Goal: Transaction & Acquisition: Subscribe to service/newsletter

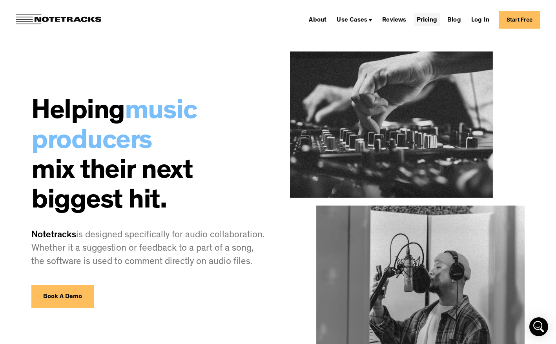
click at [437, 20] on link "Pricing" at bounding box center [427, 19] width 27 height 13
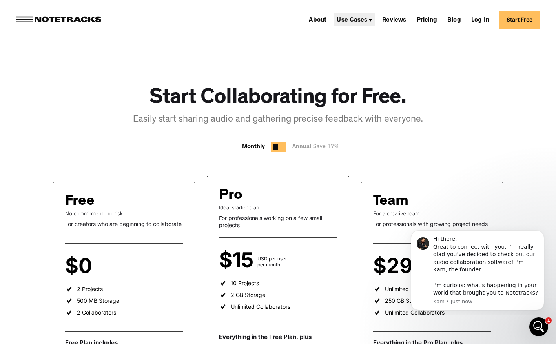
click at [360, 24] on div "Use Cases" at bounding box center [355, 19] width 42 height 13
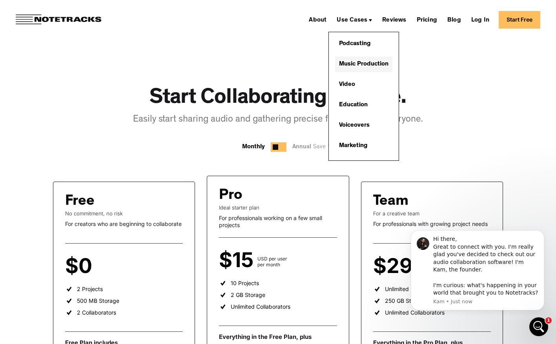
click at [361, 68] on link "Music Production" at bounding box center [363, 65] width 57 height 16
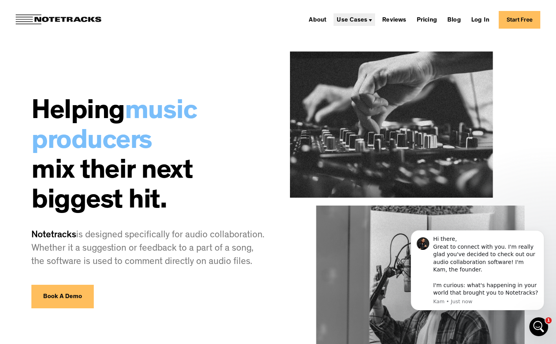
click at [365, 18] on div "Use Cases" at bounding box center [352, 20] width 31 height 6
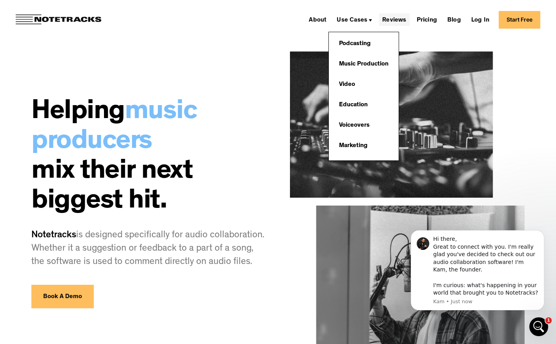
click at [403, 20] on link "Reviews" at bounding box center [394, 19] width 30 height 13
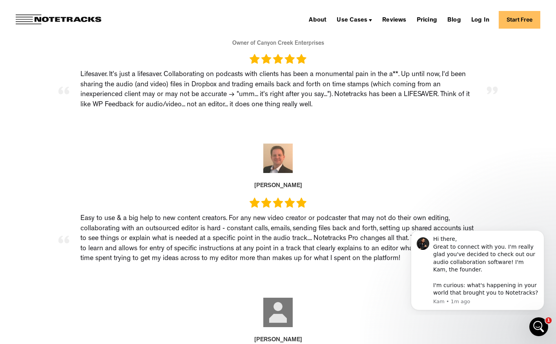
scroll to position [248, 0]
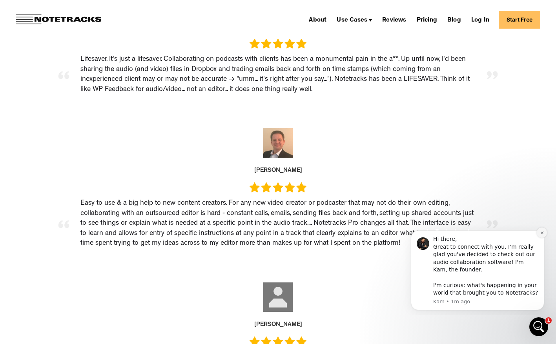
click at [542, 238] on button "Dismiss notification" at bounding box center [542, 233] width 10 height 10
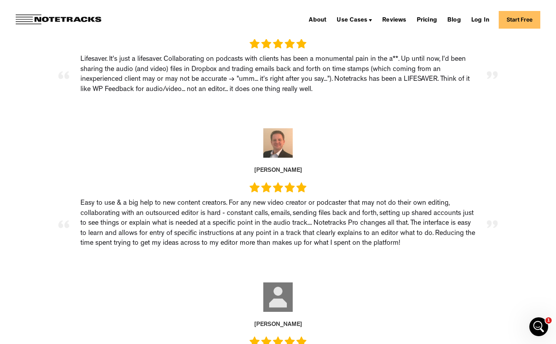
scroll to position [93, 0]
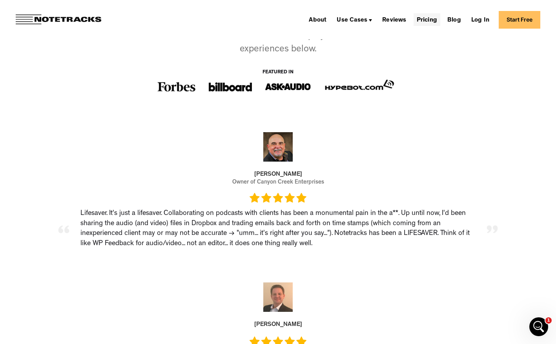
click at [439, 18] on link "Pricing" at bounding box center [427, 19] width 27 height 13
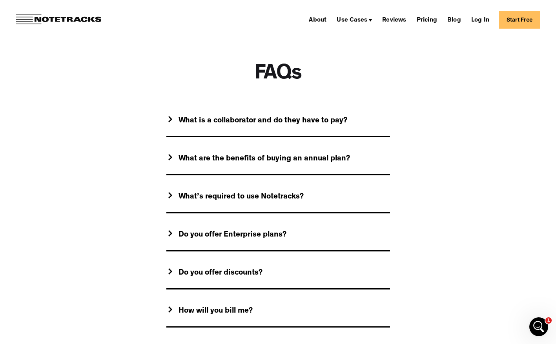
scroll to position [704, 0]
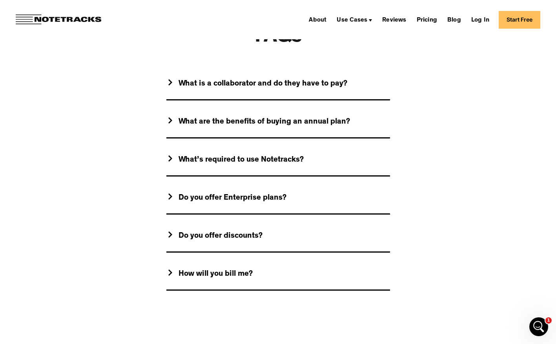
click at [169, 158] on img at bounding box center [170, 158] width 4 height 6
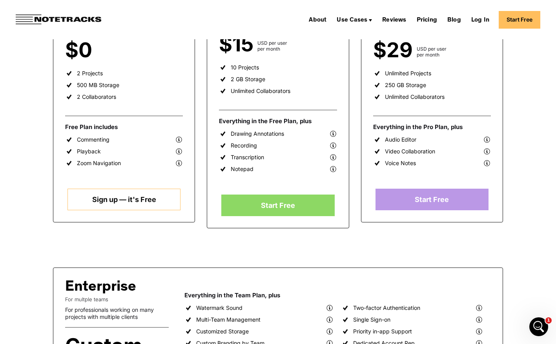
scroll to position [0, 0]
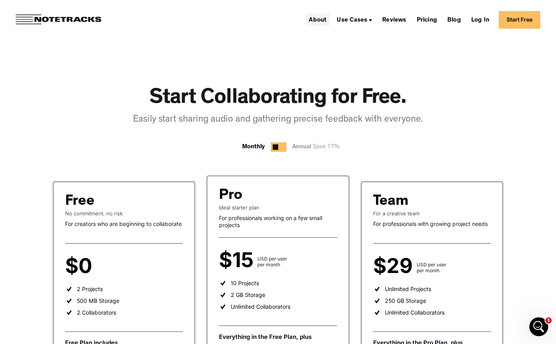
click at [317, 22] on link "About" at bounding box center [318, 19] width 24 height 13
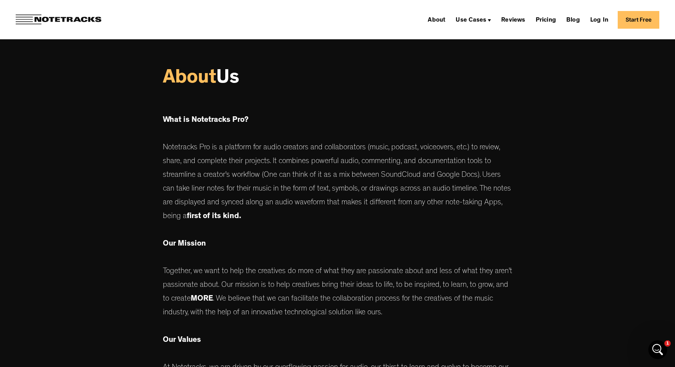
click at [556, 18] on link "Start Free" at bounding box center [639, 20] width 42 height 18
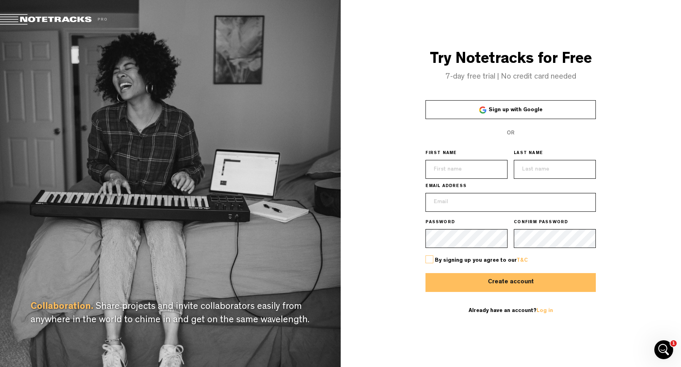
click at [376, 173] on div "Try Notetracks for Free 7-day free trial | No credit card needed Sign up with G…" at bounding box center [511, 183] width 341 height 367
